Goal: Use online tool/utility: Utilize a website feature to perform a specific function

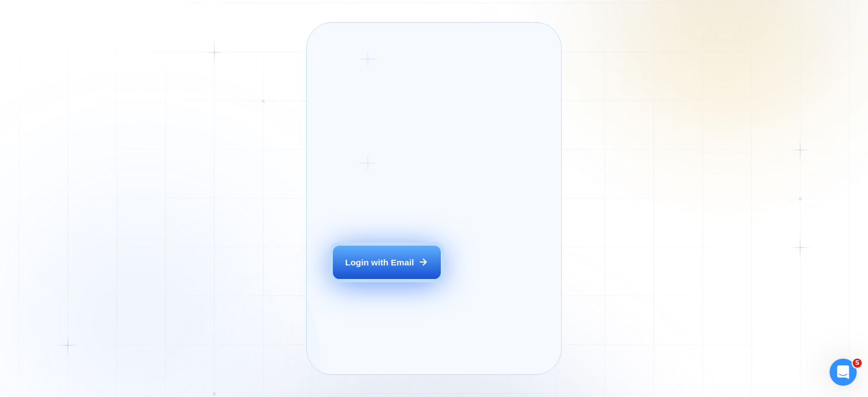
click at [383, 271] on button "Login with Email" at bounding box center [386, 263] width 107 height 34
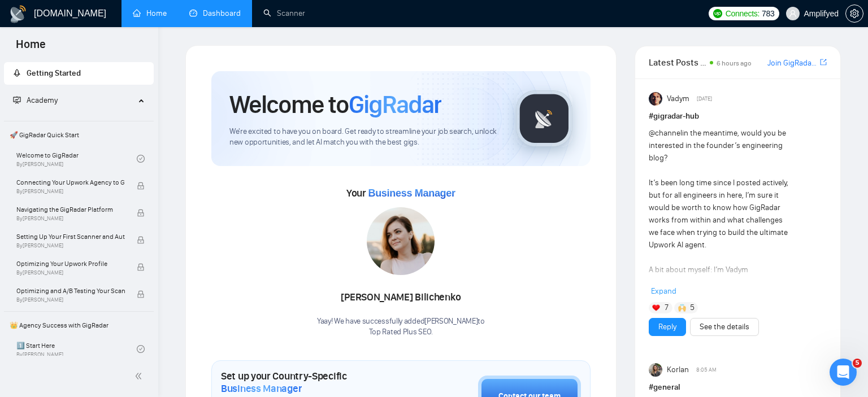
click at [210, 18] on link "Dashboard" at bounding box center [214, 13] width 51 height 10
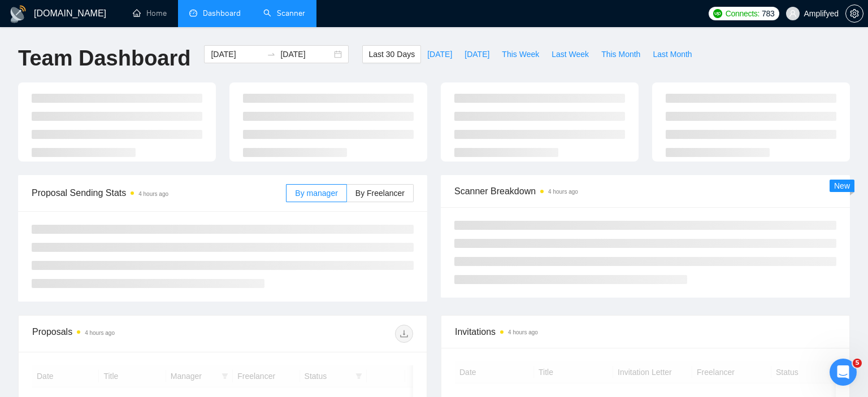
click at [290, 10] on link "Scanner" at bounding box center [284, 13] width 42 height 10
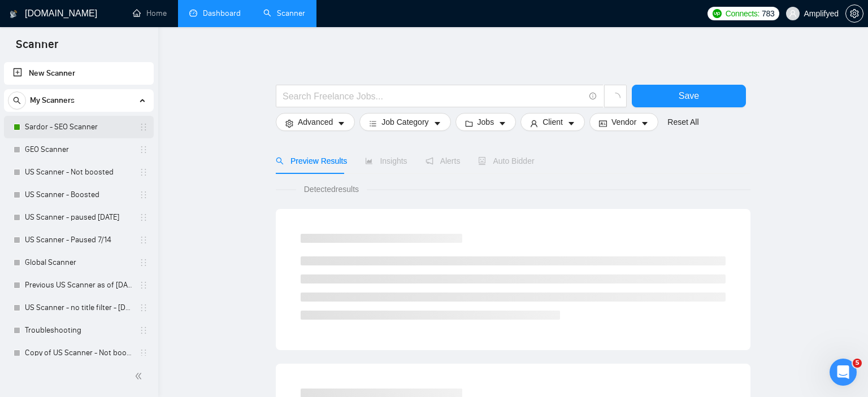
click at [63, 123] on link "Sardor - SEO Scanner" at bounding box center [78, 127] width 107 height 23
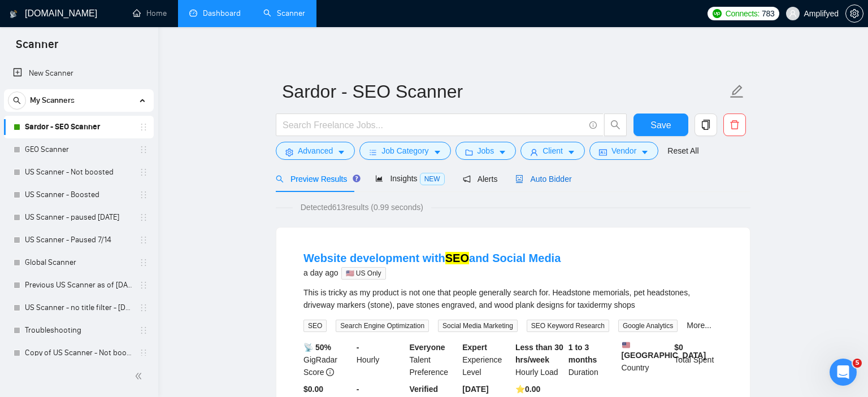
click at [556, 180] on span "Auto Bidder" at bounding box center [543, 179] width 56 height 9
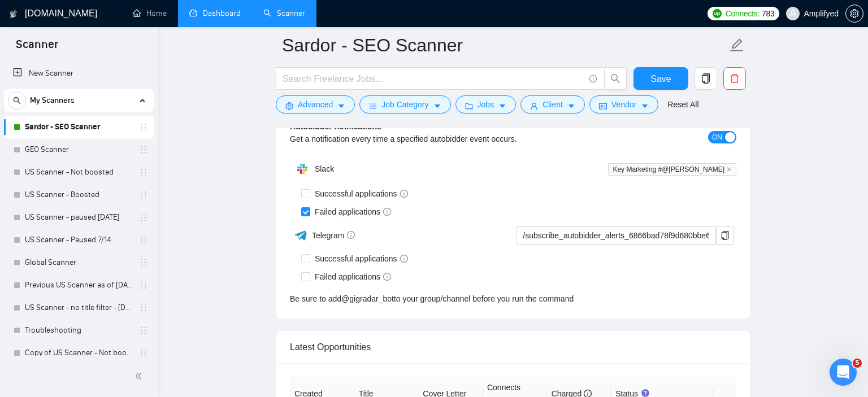
scroll to position [2924, 0]
